Goal: Find specific page/section: Find specific page/section

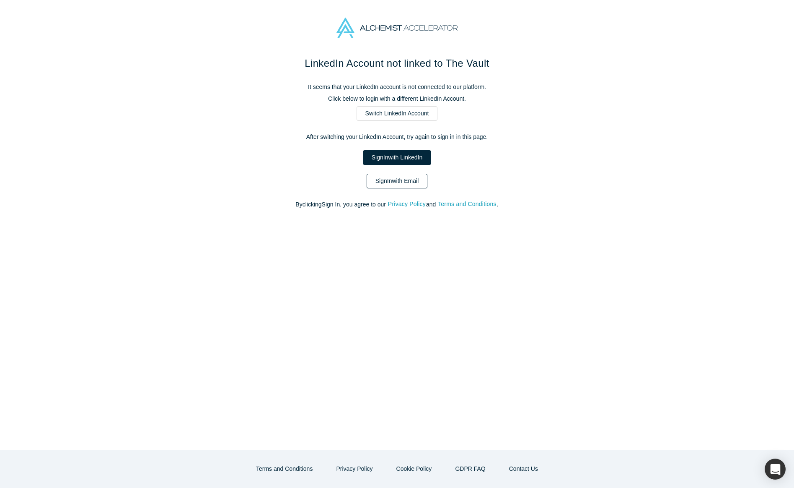
click at [414, 188] on link "Sign In with Email" at bounding box center [397, 181] width 61 height 15
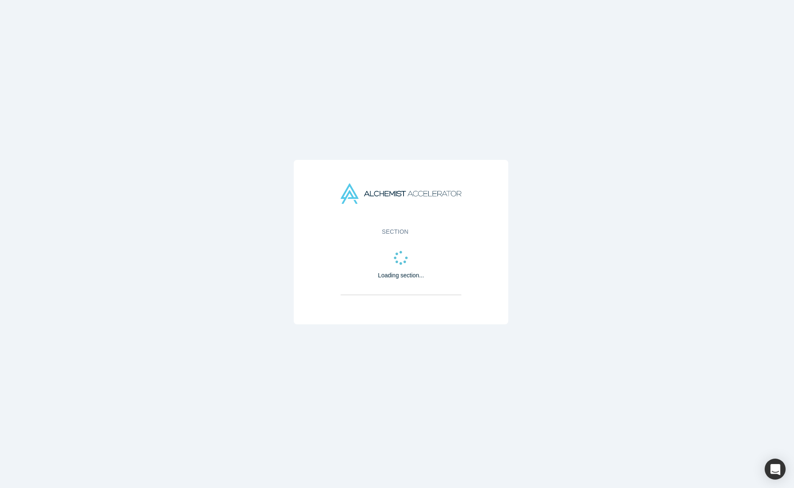
click at [414, 188] on img at bounding box center [401, 193] width 121 height 21
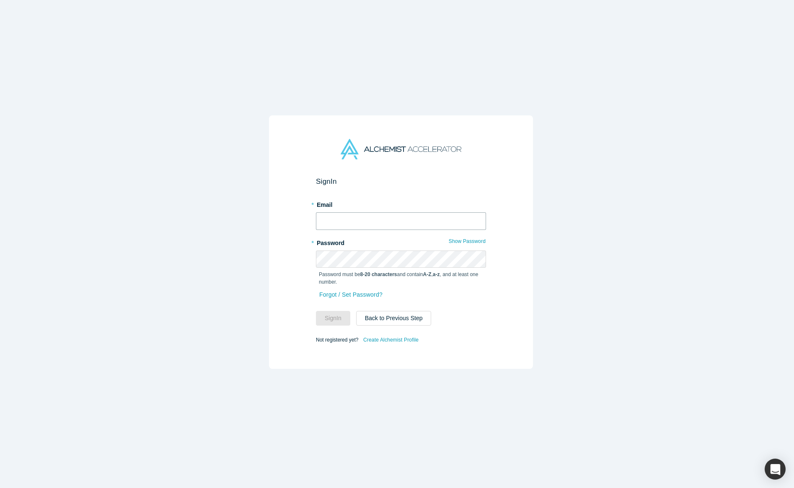
type input "anna@alchemistaccelerator.com"
click at [330, 315] on button "Sign In" at bounding box center [333, 318] width 34 height 15
click at [443, 347] on div "Sign In * Email anna@alchemistaccelerator.com * Password Show Password Password…" at bounding box center [401, 242] width 264 height 254
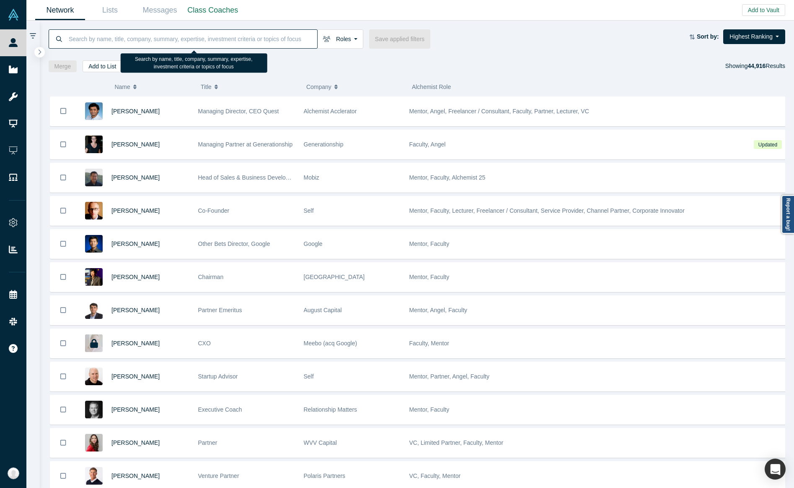
click at [288, 42] on input at bounding box center [192, 39] width 249 height 20
paste input "[EMAIL_ADDRESS][PERSON_NAME][DOMAIN_NAME]"
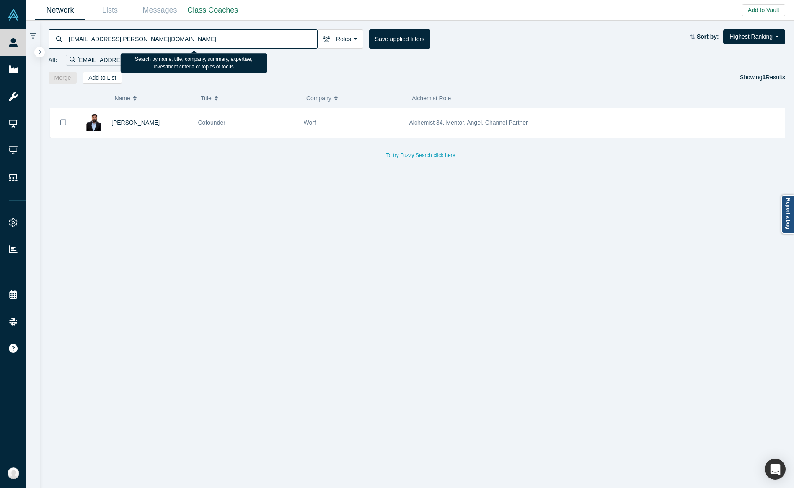
click at [305, 38] on input "[EMAIL_ADDRESS][PERSON_NAME][DOMAIN_NAME]" at bounding box center [192, 39] width 249 height 20
paste input "Lexi Viripaeff"
type input "Lexi Viripaeff"
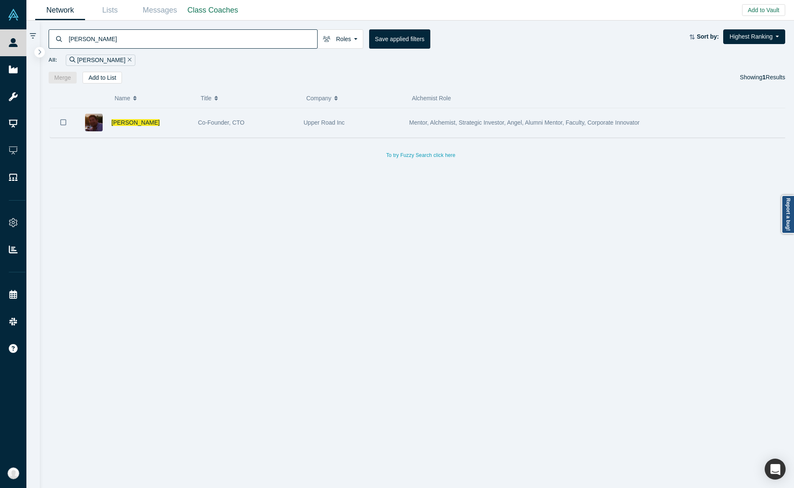
click at [267, 129] on div "Co-Founder, CTO" at bounding box center [246, 122] width 97 height 29
